Goal: Information Seeking & Learning: Learn about a topic

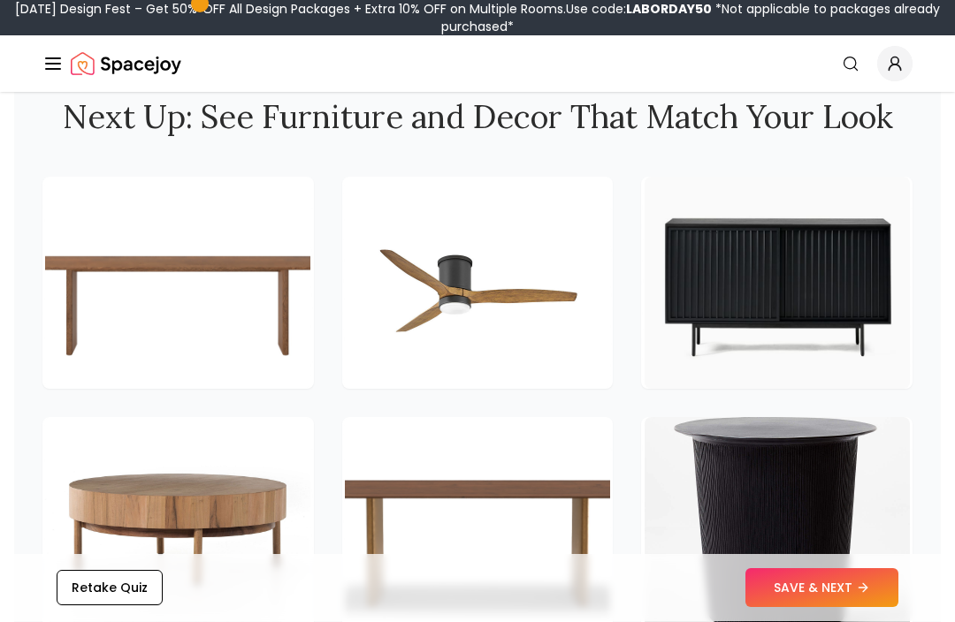
scroll to position [2622, 0]
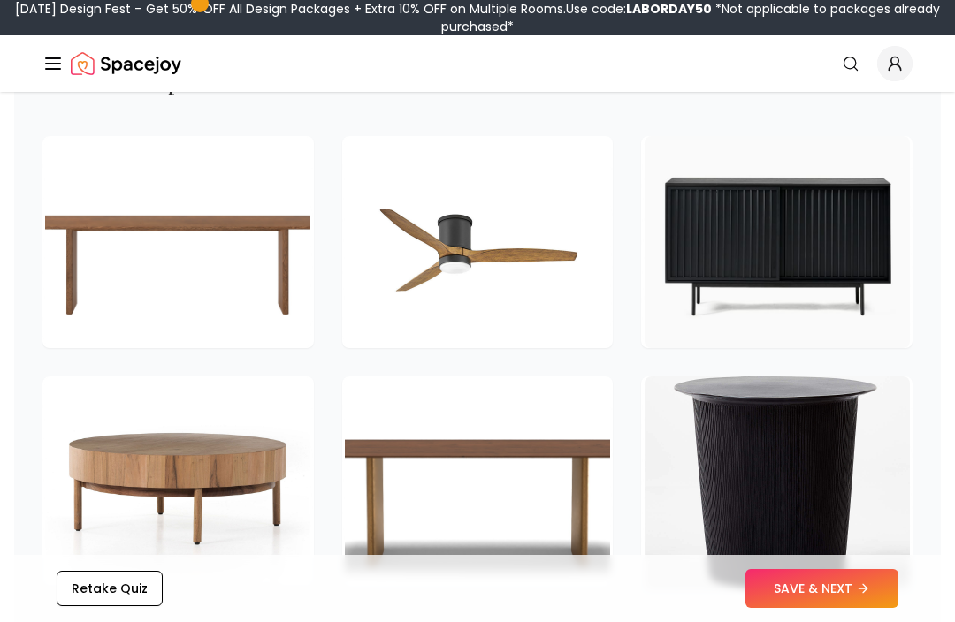
click at [819, 608] on button "SAVE & NEXT" at bounding box center [821, 588] width 153 height 39
